Goal: Task Accomplishment & Management: Manage account settings

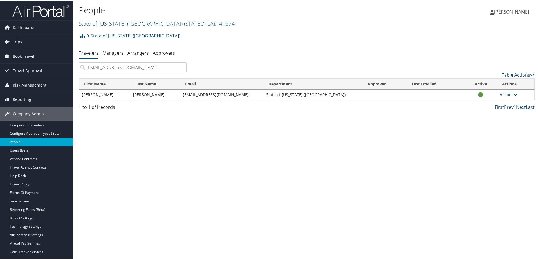
click at [508, 93] on link "Actions" at bounding box center [509, 93] width 18 height 5
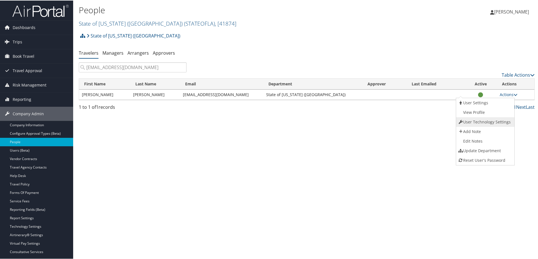
click at [479, 122] on link "User Technology Settings" at bounding box center [485, 122] width 57 height 10
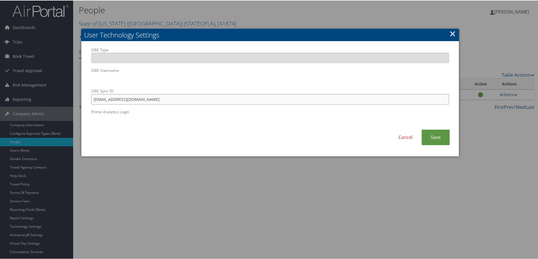
click at [140, 101] on input "[EMAIL_ADDRESS][DOMAIN_NAME]" at bounding box center [270, 99] width 358 height 10
click at [153, 99] on input "[EMAIL_ADDRESS][DOMAIN_NAME]" at bounding box center [270, 99] width 358 height 10
type input "cmans1@lsuhsc.edu.edu.cbt"
click at [177, 146] on div "Cancel Save" at bounding box center [270, 139] width 367 height 21
click at [437, 136] on link "Save" at bounding box center [436, 136] width 28 height 15
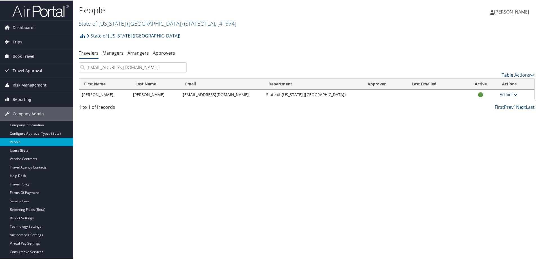
click at [514, 94] on icon at bounding box center [516, 94] width 4 height 4
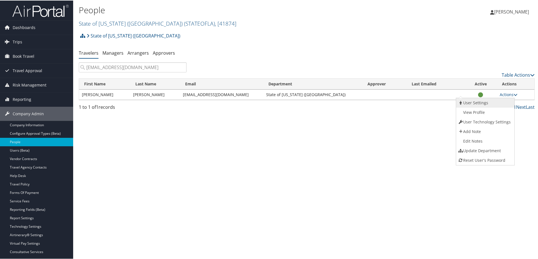
click at [478, 101] on link "User Settings" at bounding box center [485, 102] width 57 height 10
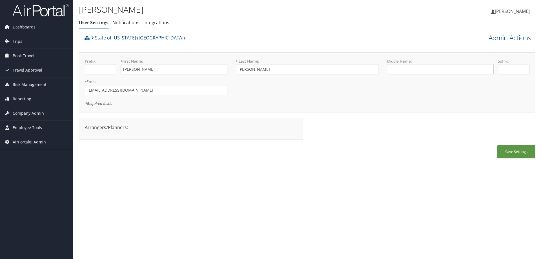
click at [519, 37] on link "Admin Actions" at bounding box center [509, 38] width 43 height 10
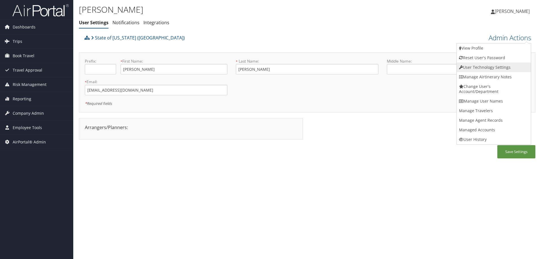
click at [480, 67] on link "User Technology Settings" at bounding box center [494, 68] width 74 height 10
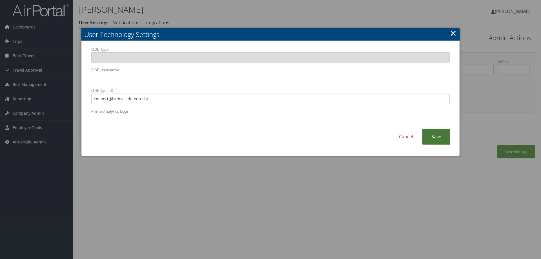
click at [436, 137] on link "Save" at bounding box center [436, 136] width 28 height 15
